Goal: Transaction & Acquisition: Book appointment/travel/reservation

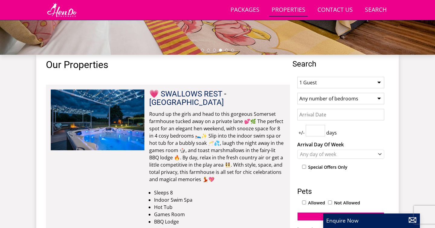
scroll to position [192, 0]
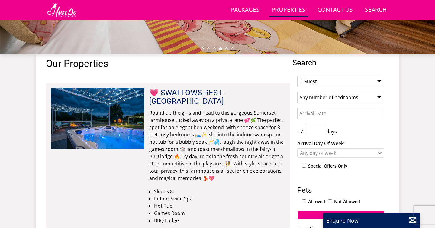
click at [331, 82] on select "1 Guest 2 Guests 3 Guests 4 Guests 5 Guests 6 Guests 7 Guests 8 Guests 9 Guests…" at bounding box center [341, 81] width 87 height 11
select select "9"
click at [318, 99] on select "Any number of bedrooms 4 Bedrooms 5 Bedrooms 6 Bedrooms 7 Bedrooms 8 Bedrooms 9…" at bounding box center [341, 97] width 87 height 11
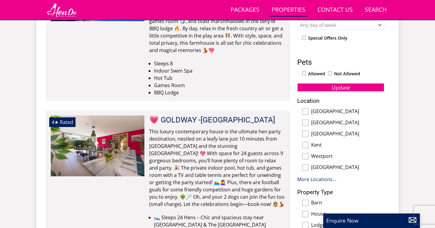
scroll to position [324, 0]
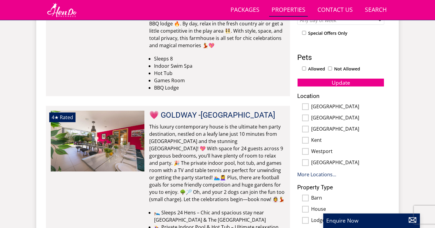
click at [306, 139] on input "Kent" at bounding box center [305, 140] width 7 height 7
checkbox input "true"
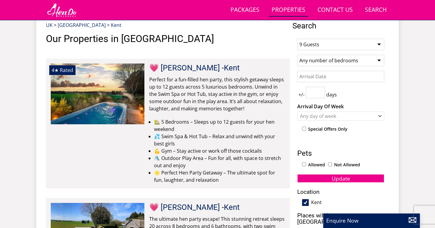
scroll to position [227, 0]
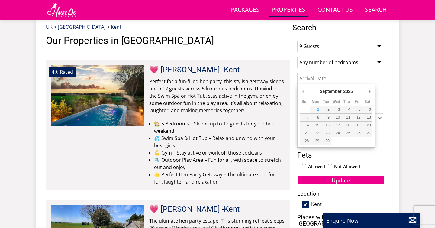
click at [340, 81] on input "Date" at bounding box center [341, 78] width 87 height 11
type input "[DATE]"
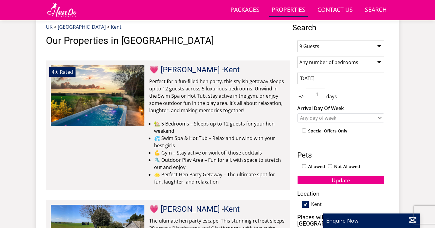
click at [321, 93] on input "1" at bounding box center [315, 94] width 19 height 11
click at [322, 92] on input "2" at bounding box center [315, 94] width 19 height 11
click at [347, 92] on div "+/- 2 days" at bounding box center [341, 94] width 87 height 11
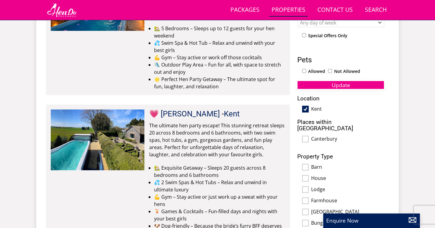
scroll to position [316, 0]
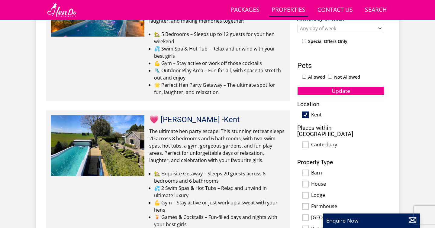
click at [335, 88] on span "Update" at bounding box center [341, 90] width 18 height 7
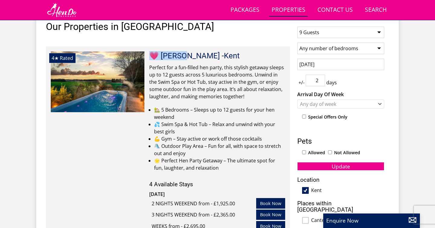
scroll to position [246, 0]
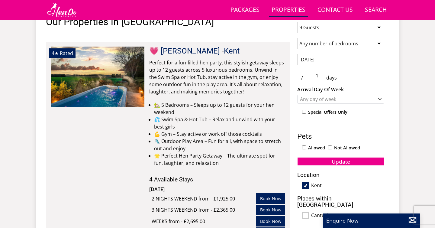
click at [322, 79] on input "1" at bounding box center [315, 75] width 19 height 11
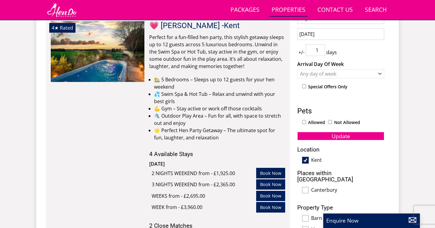
scroll to position [274, 0]
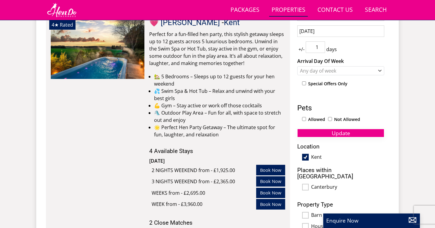
click at [337, 132] on span "Update" at bounding box center [341, 132] width 18 height 7
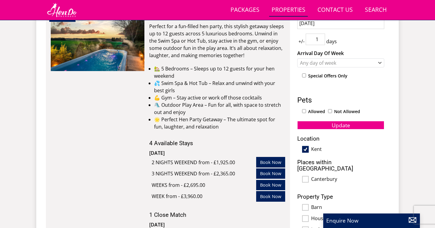
scroll to position [266, 0]
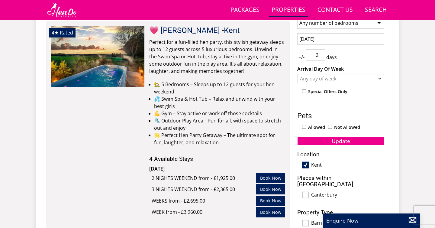
type input "2"
click at [323, 54] on input "2" at bounding box center [315, 54] width 19 height 11
click at [352, 141] on button "Update" at bounding box center [341, 141] width 87 height 8
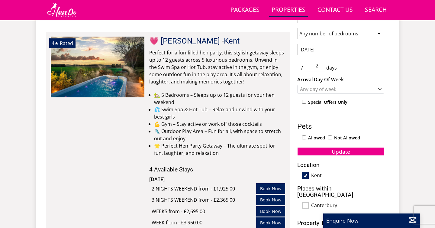
scroll to position [256, 0]
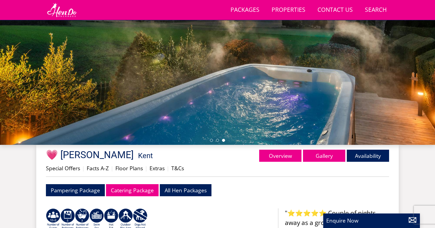
scroll to position [106, 0]
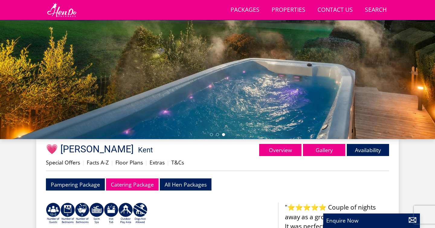
click at [213, 124] on div at bounding box center [217, 33] width 435 height 212
click at [322, 148] on link "Gallery" at bounding box center [324, 150] width 42 height 12
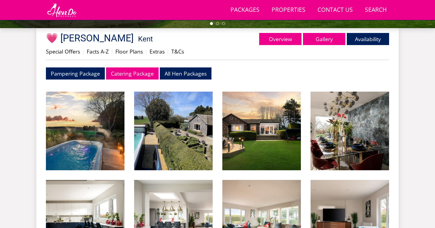
scroll to position [217, 0]
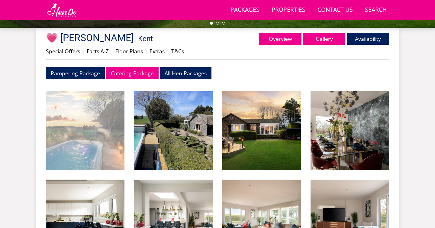
click at [109, 118] on img at bounding box center [85, 130] width 79 height 79
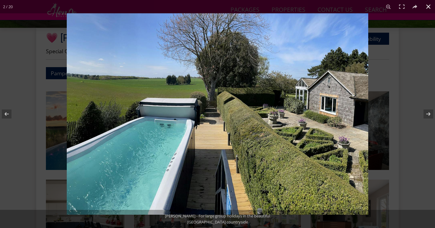
click at [424, 8] on button at bounding box center [428, 6] width 13 height 13
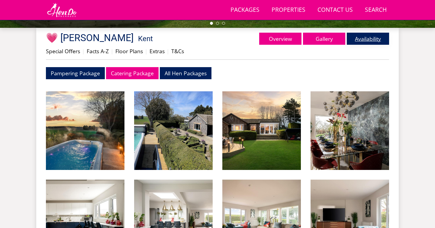
click at [373, 44] on link "Availability" at bounding box center [368, 39] width 42 height 12
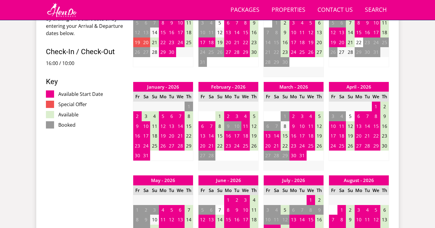
scroll to position [321, 0]
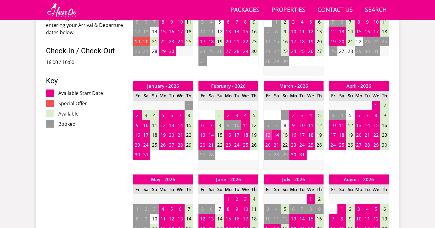
click at [270, 136] on td "13" at bounding box center [268, 135] width 8 height 10
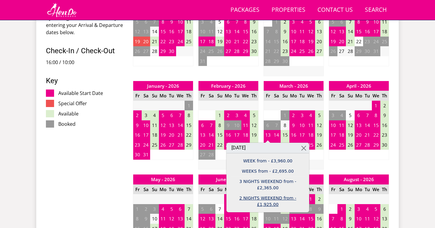
click at [272, 197] on link "2 NIGHTS WEEKEND from - £1,925.00" at bounding box center [268, 201] width 74 height 13
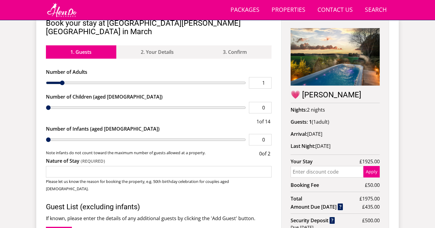
scroll to position [251, 0]
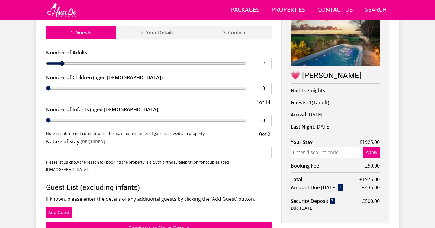
type input "2"
click at [267, 58] on input "2" at bounding box center [260, 63] width 23 height 11
type input "2"
type input "3"
click at [267, 58] on input "3" at bounding box center [260, 63] width 23 height 11
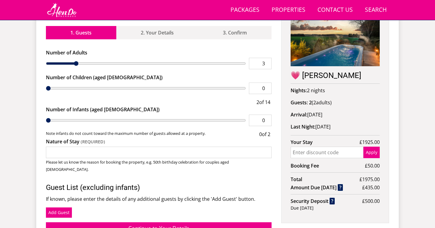
type input "3"
type input "4"
click at [267, 58] on input "4" at bounding box center [260, 63] width 23 height 11
type input "4"
type input "5"
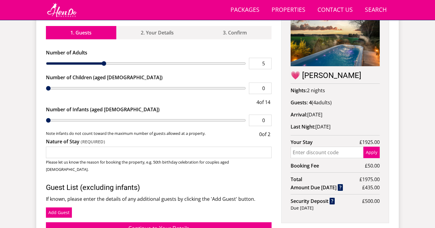
click at [267, 58] on input "5" at bounding box center [260, 63] width 23 height 11
type input "5"
type input "6"
click at [267, 58] on input "6" at bounding box center [260, 63] width 23 height 11
type input "6"
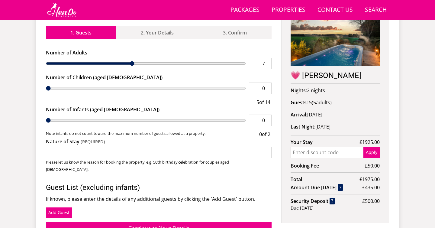
type input "7"
click at [267, 58] on input "7" at bounding box center [260, 63] width 23 height 11
type input "7"
type input "8"
click at [267, 58] on input "8" at bounding box center [260, 63] width 23 height 11
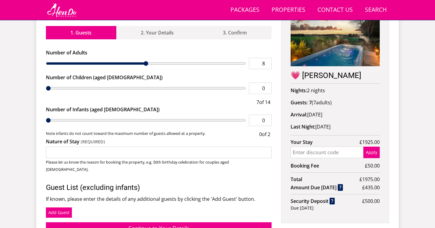
type input "8"
type input "9"
click at [267, 58] on input "9" at bounding box center [260, 63] width 23 height 11
type input "9"
click at [200, 138] on label "Nature of Stay" at bounding box center [159, 141] width 226 height 7
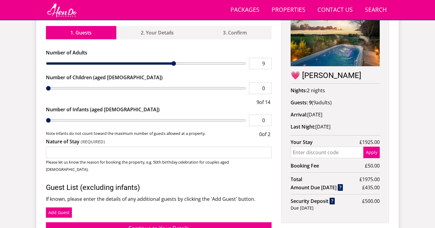
click at [200, 147] on input "Nature of Stay" at bounding box center [159, 152] width 226 height 11
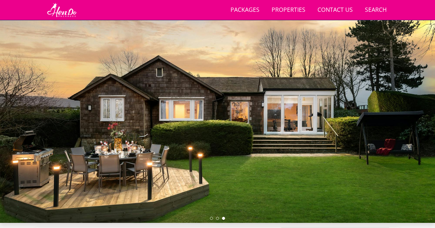
scroll to position [0, 0]
